Goal: Task Accomplishment & Management: Complete application form

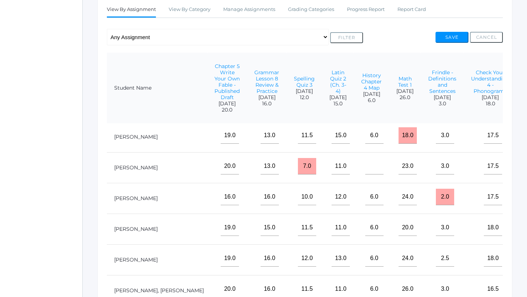
scroll to position [332, 764]
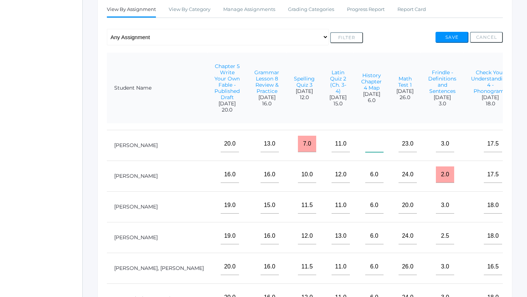
click at [366, 148] on input"] "text" at bounding box center [375, 144] width 18 height 16
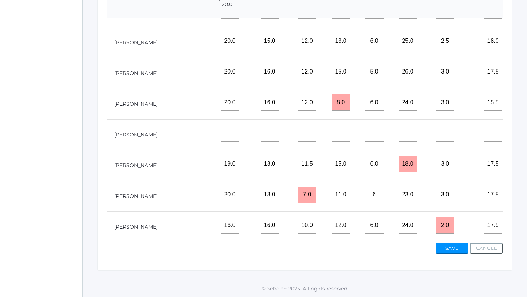
scroll to position [174, 764]
type input"] "6"
click at [457, 247] on button "Save" at bounding box center [452, 248] width 33 height 11
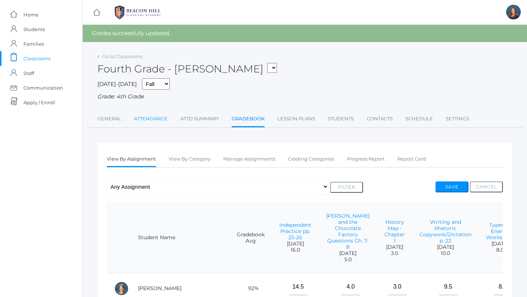
click at [153, 120] on link "Attendance" at bounding box center [151, 119] width 34 height 15
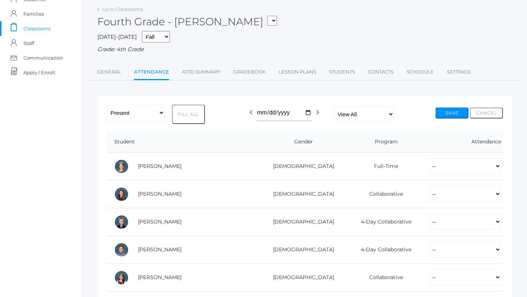
scroll to position [30, 0]
click at [178, 113] on button "Fill All" at bounding box center [188, 113] width 33 height 19
select select "P"
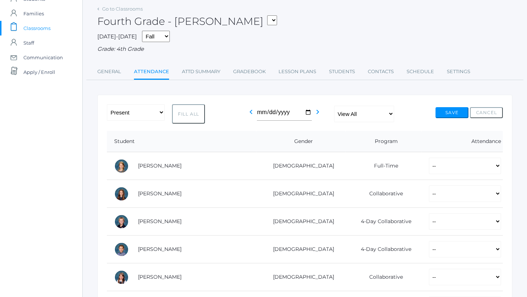
select select "P"
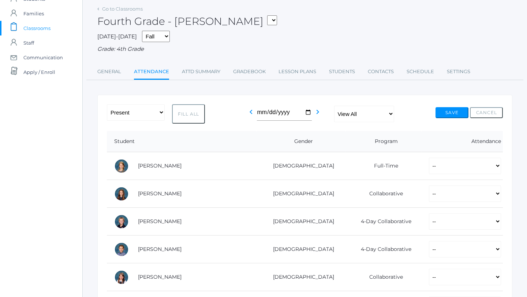
select select "P"
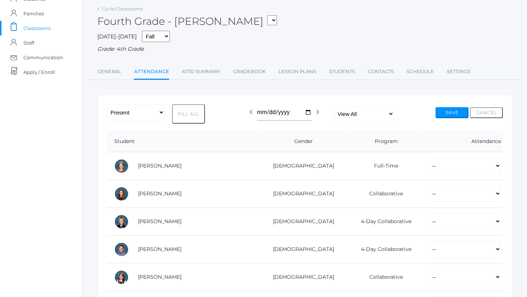
select select "P"
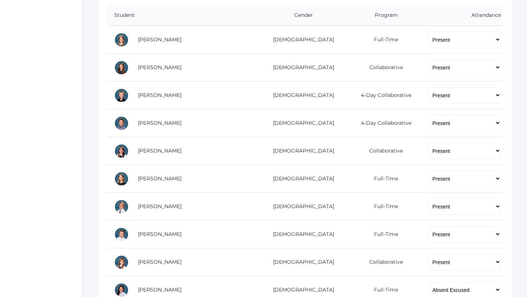
scroll to position [149, 0]
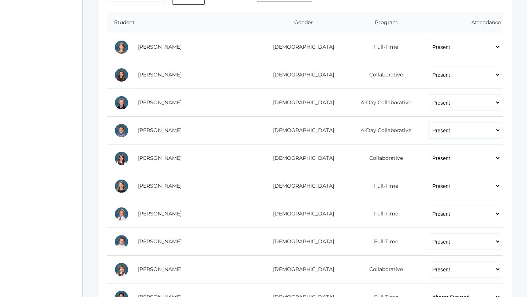
click at [458, 132] on select "-- Present Present-At-Home Tardy Excused Tardy Unexcused Absent Excused Absent …" at bounding box center [465, 130] width 72 height 16
select select "TE"
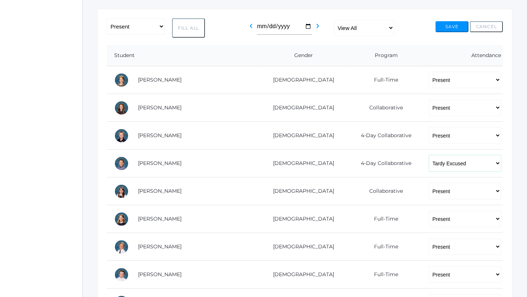
scroll to position [116, 0]
click at [458, 28] on button "Save" at bounding box center [452, 27] width 33 height 11
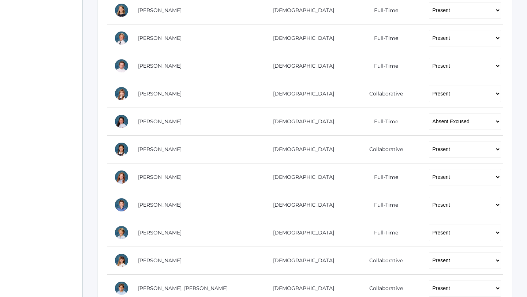
scroll to position [340, 0]
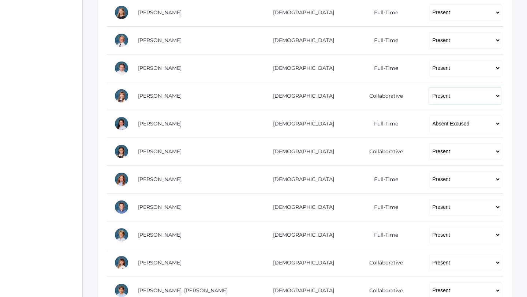
click at [443, 93] on select "-- Present Present-At-Home Tardy Excused Tardy Unexcused Absent Excused Absent …" at bounding box center [465, 96] width 72 height 16
select select "AU"
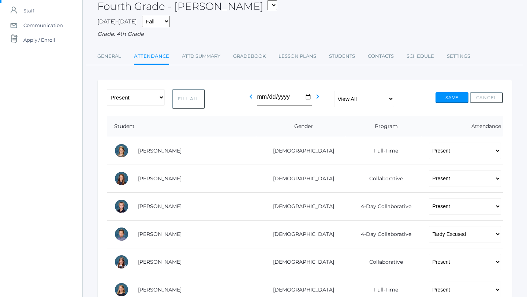
scroll to position [62, 0]
click at [449, 98] on button "Save" at bounding box center [452, 98] width 33 height 11
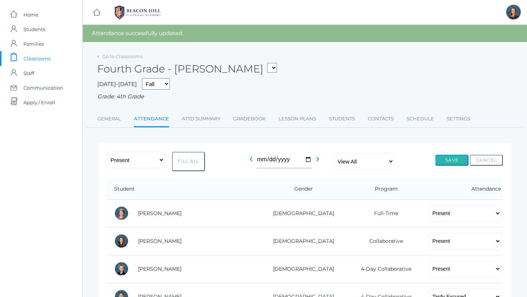
click at [455, 165] on button "Save" at bounding box center [452, 160] width 33 height 11
